Goal: Transaction & Acquisition: Purchase product/service

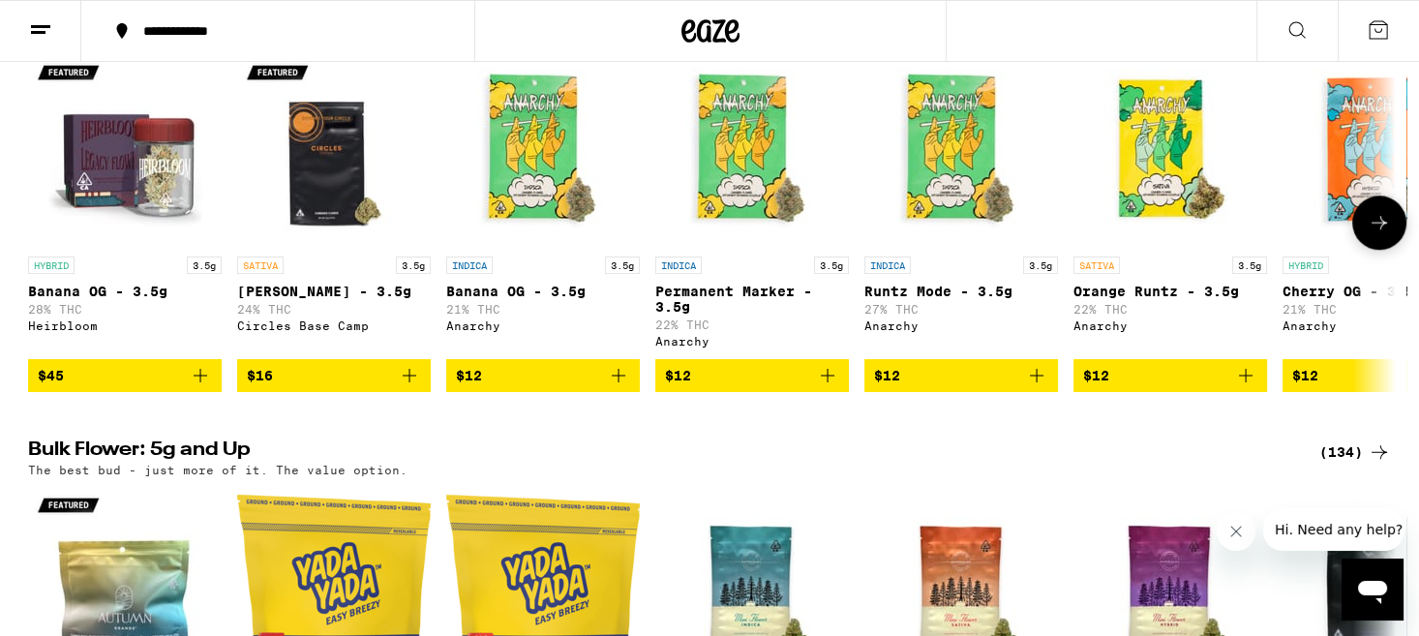
scroll to position [1952, 0]
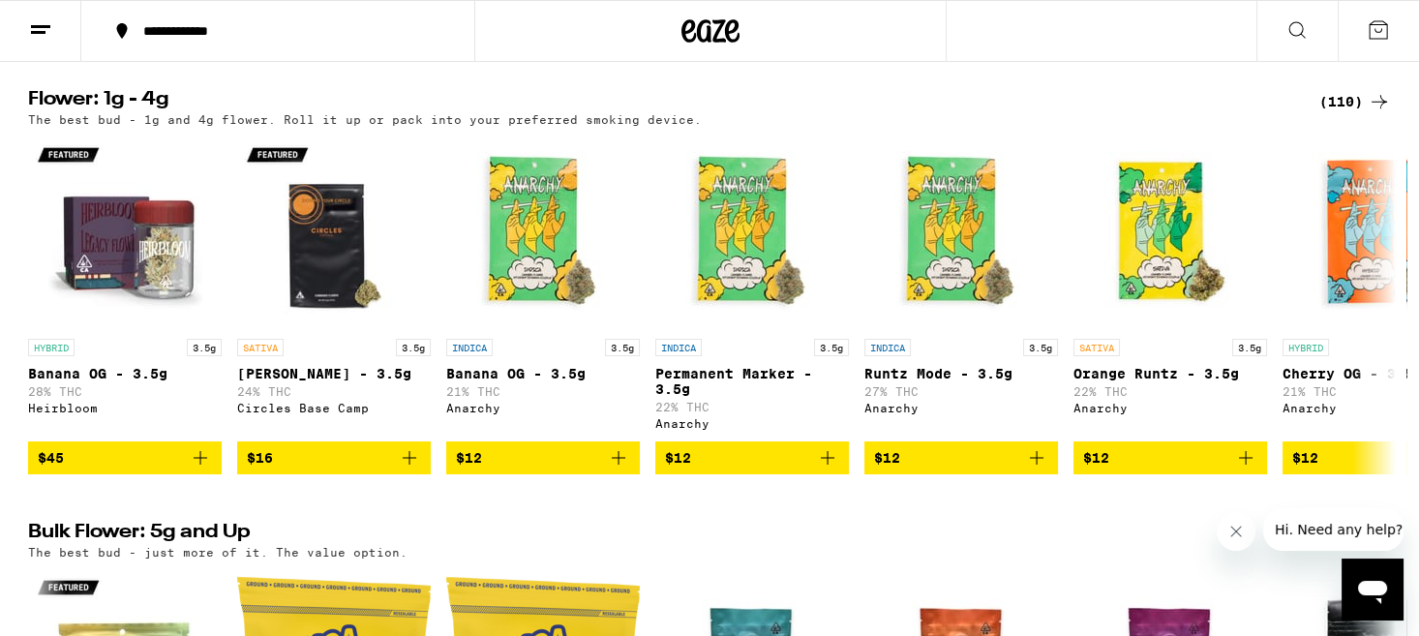
click at [1382, 113] on icon at bounding box center [1379, 101] width 23 height 23
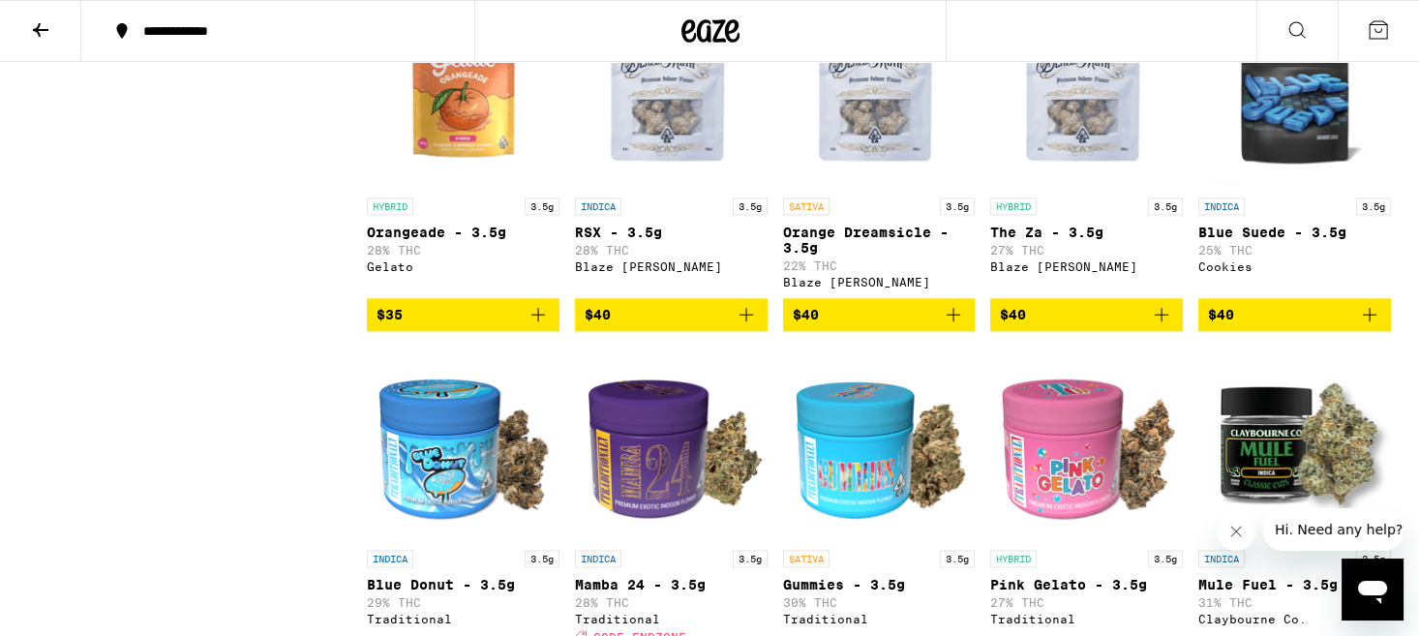
scroll to position [3615, 0]
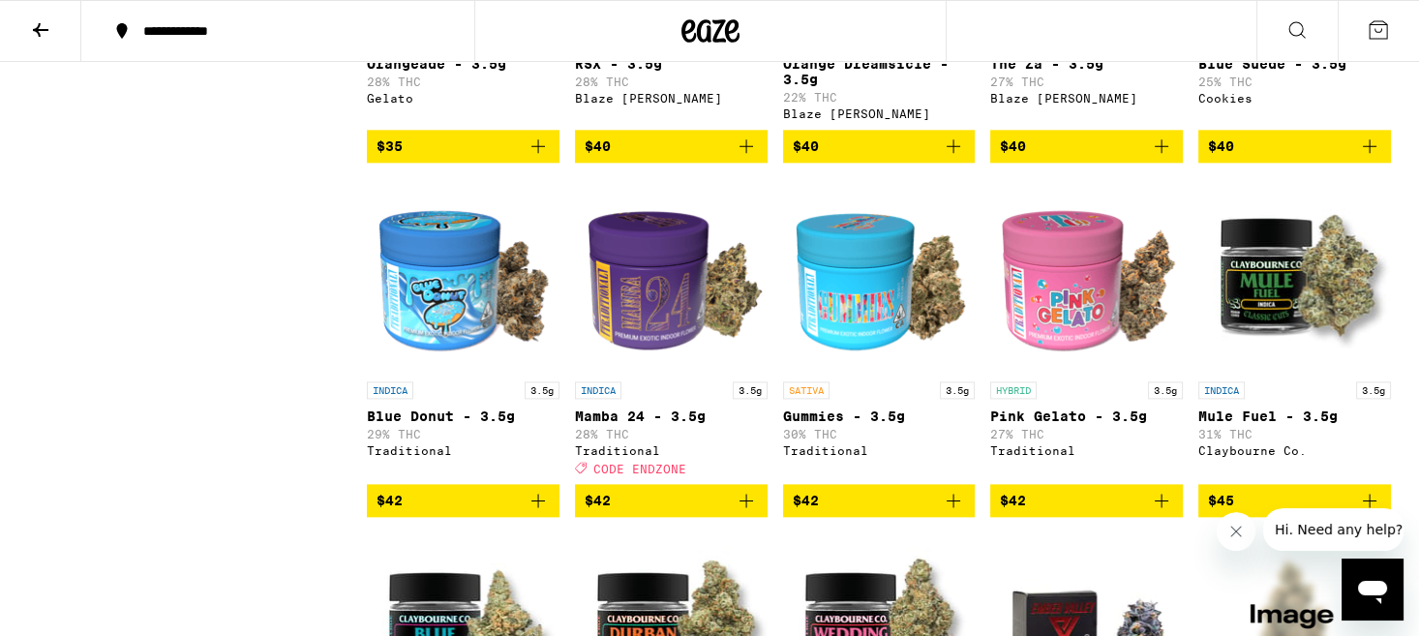
click at [1073, 372] on img "Open page for Pink Gelato - 3.5g from Traditional" at bounding box center [1086, 275] width 193 height 194
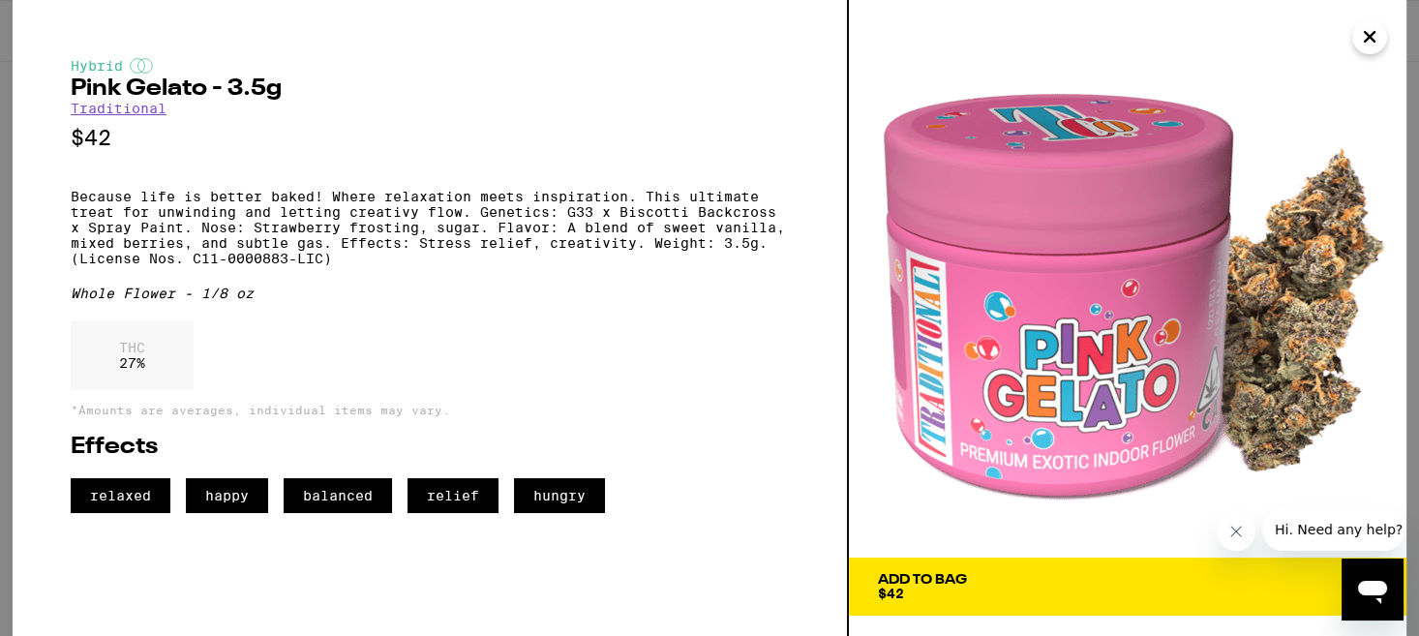
click at [1375, 33] on icon "Close" at bounding box center [1370, 37] width 10 height 10
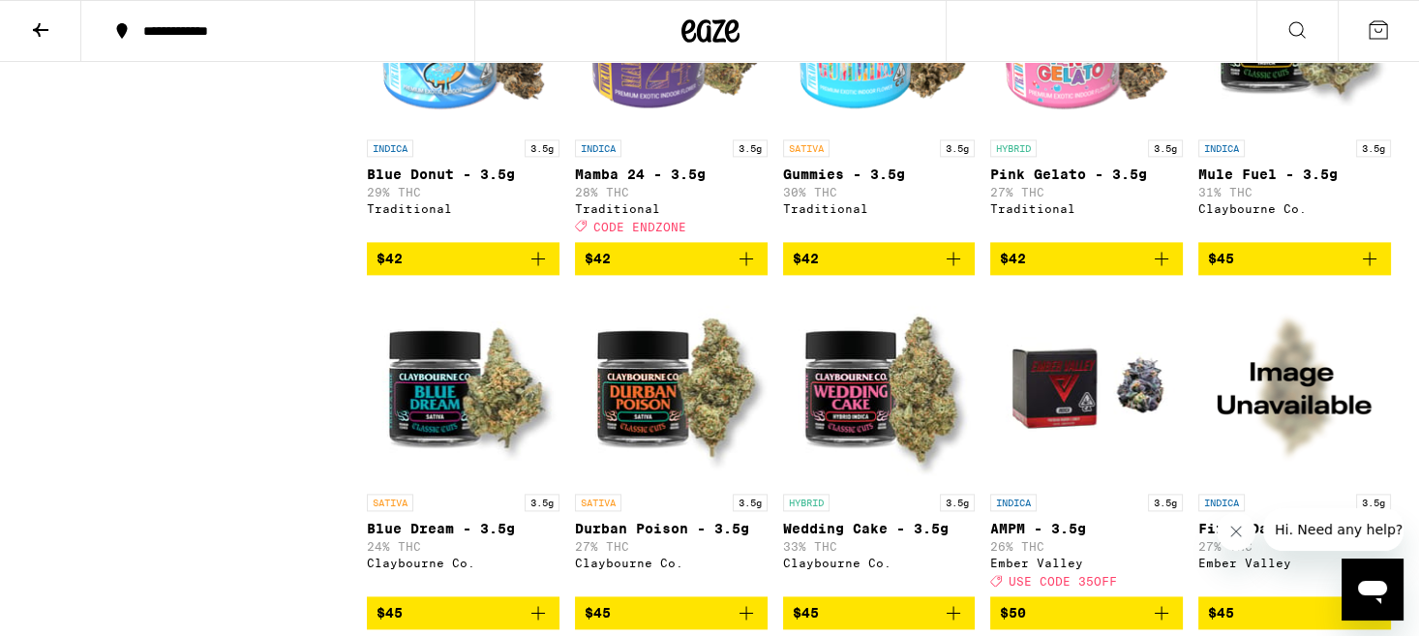
scroll to position [3866, 0]
